Goal: Check status: Check status

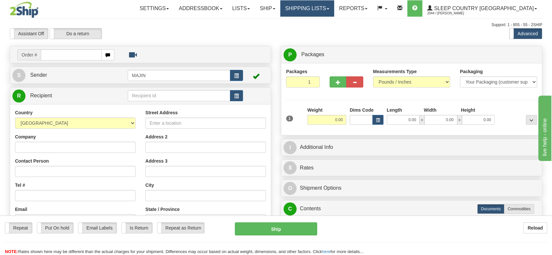
click at [334, 10] on link "Shipping lists" at bounding box center [307, 8] width 54 height 16
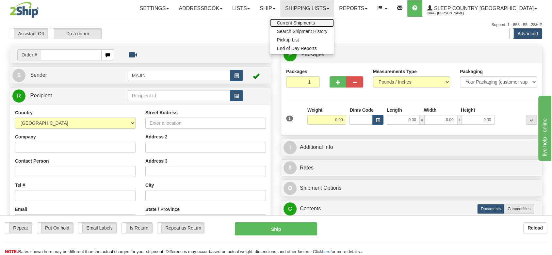
click at [315, 22] on span "Current Shipments" at bounding box center [296, 22] width 38 height 5
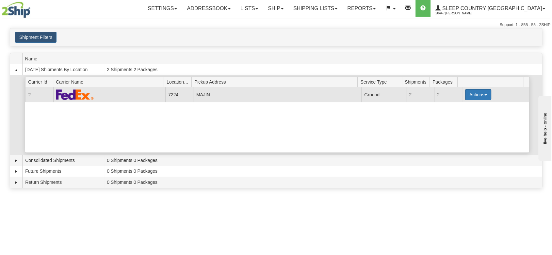
click at [467, 98] on button "Actions" at bounding box center [479, 94] width 26 height 11
click at [452, 108] on span "Details" at bounding box center [455, 107] width 18 height 5
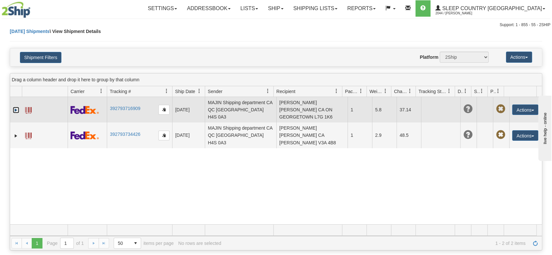
click at [18, 109] on link "Expand" at bounding box center [16, 110] width 7 height 7
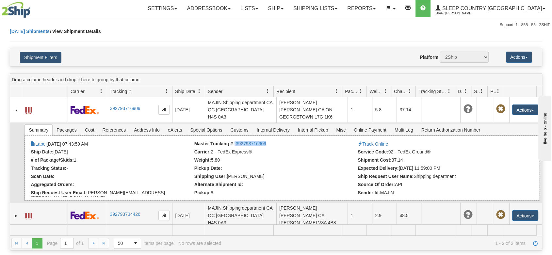
drag, startPoint x: 269, startPoint y: 147, endPoint x: 233, endPoint y: 143, distance: 36.6
click at [233, 143] on div "× Attached Images Close Label 09/03/2025 07:43:59 AM Master Tracking #: 3927937…" at bounding box center [282, 168] width 515 height 65
click at [233, 143] on li "Master Tracking #: 392793716909" at bounding box center [276, 144] width 162 height 7
drag, startPoint x: 233, startPoint y: 143, endPoint x: 263, endPoint y: 142, distance: 30.1
click at [263, 142] on li "Master Tracking #: 392793716909" at bounding box center [276, 144] width 162 height 7
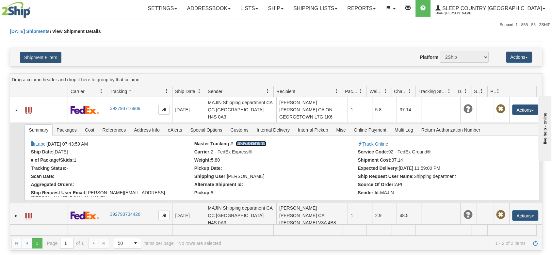
copy link "392793716909"
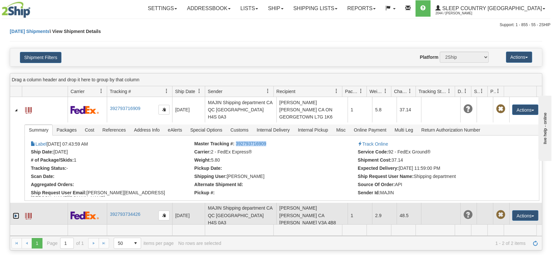
click at [15, 213] on link "Expand" at bounding box center [16, 216] width 7 height 7
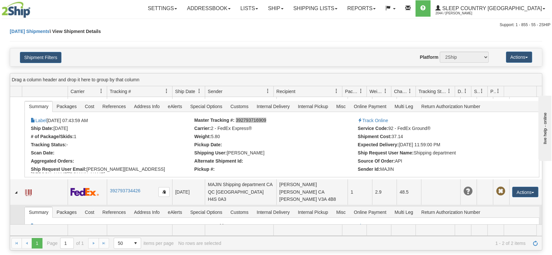
scroll to position [36, 0]
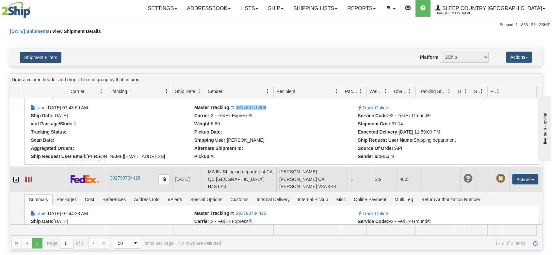
click at [17, 178] on link "Collapse" at bounding box center [16, 180] width 7 height 7
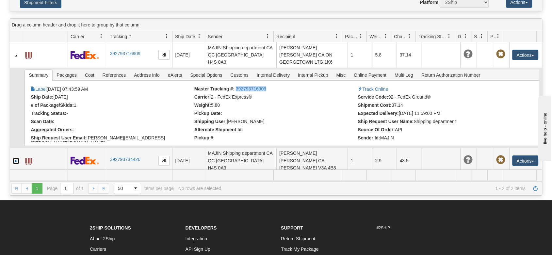
scroll to position [73, 0]
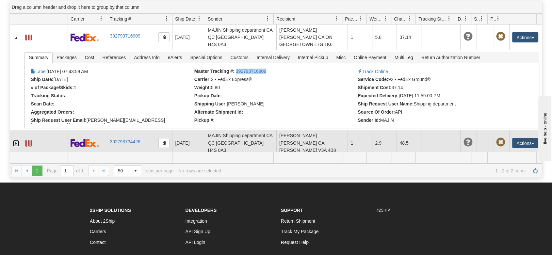
click at [15, 140] on link "Expand" at bounding box center [16, 143] width 7 height 7
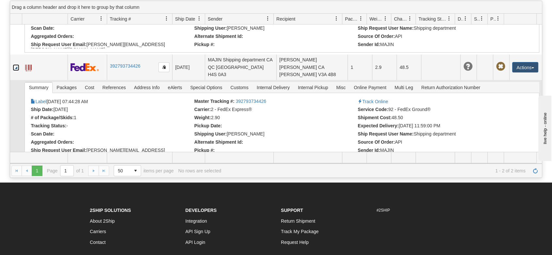
scroll to position [76, 0]
drag, startPoint x: 270, startPoint y: 90, endPoint x: 242, endPoint y: 91, distance: 28.5
click at [242, 98] on li "Master Tracking #: 392793734426" at bounding box center [276, 101] width 162 height 7
drag, startPoint x: 233, startPoint y: 94, endPoint x: 262, endPoint y: 91, distance: 28.9
click at [269, 98] on li "Master Tracking #: 392793734426" at bounding box center [276, 101] width 162 height 7
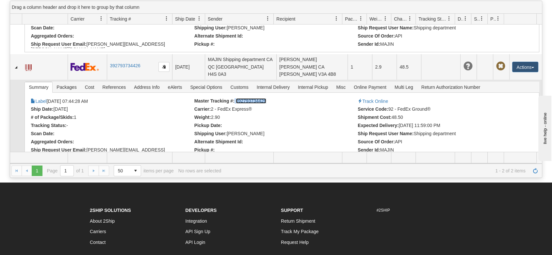
copy li "392793734426"
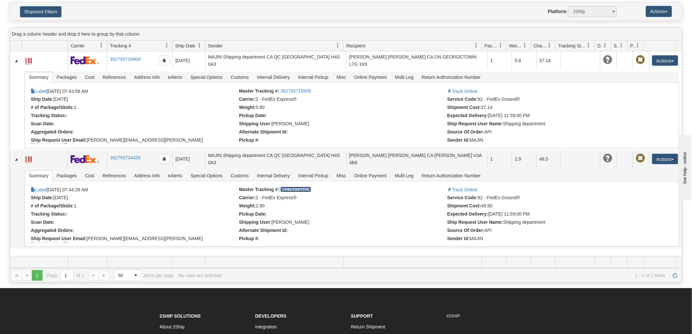
scroll to position [0, 0]
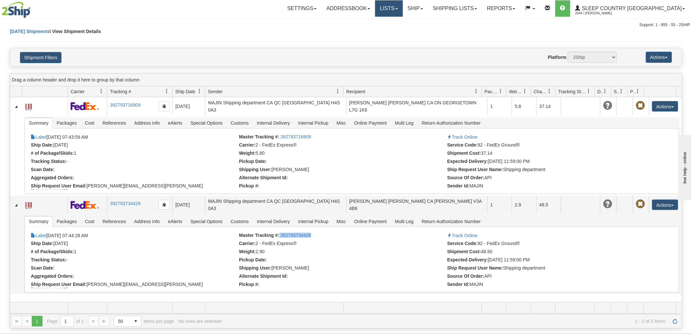
click at [402, 10] on link "Lists" at bounding box center [388, 8] width 27 height 16
click at [428, 10] on link "Ship" at bounding box center [415, 8] width 25 height 16
click at [402, 7] on link "Lists" at bounding box center [388, 8] width 27 height 16
click at [428, 7] on link "Ship" at bounding box center [415, 8] width 25 height 16
click at [421, 30] on span "OnHold / Order Queue" at bounding box center [398, 31] width 46 height 5
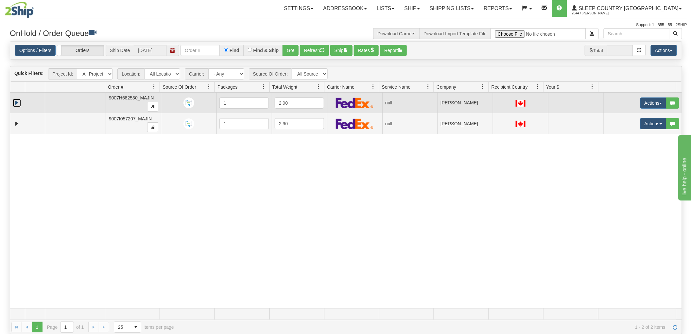
click at [13, 101] on link "Expand" at bounding box center [17, 103] width 8 height 8
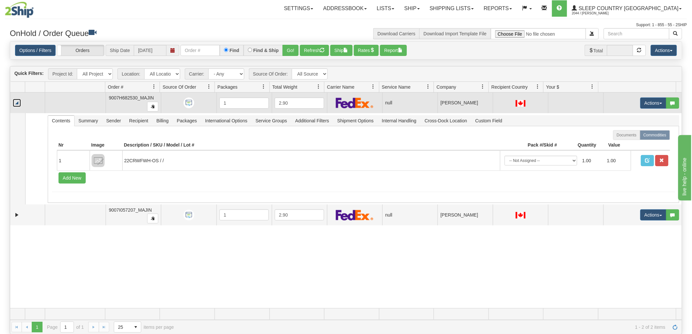
click at [16, 103] on link "Collapse" at bounding box center [17, 103] width 8 height 8
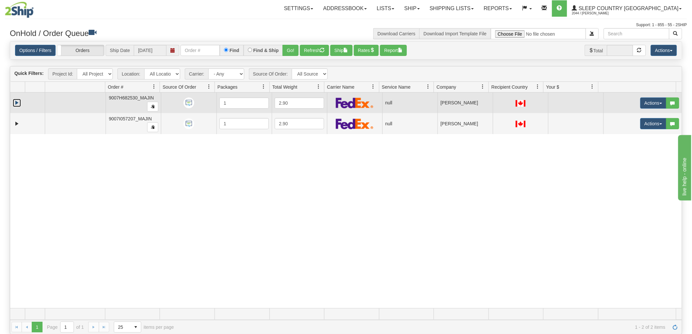
click at [17, 102] on link "Expand" at bounding box center [17, 103] width 8 height 8
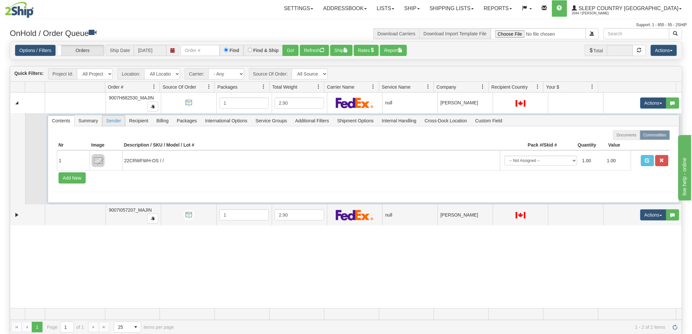
click at [113, 121] on span "Sender" at bounding box center [113, 120] width 23 height 10
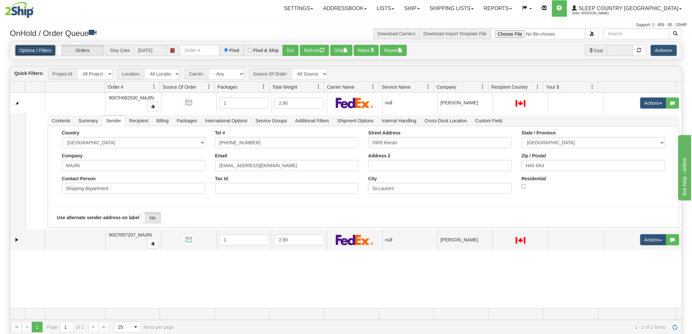
click at [38, 53] on link "Options / Filters" at bounding box center [35, 50] width 41 height 11
